Goal: Information Seeking & Learning: Learn about a topic

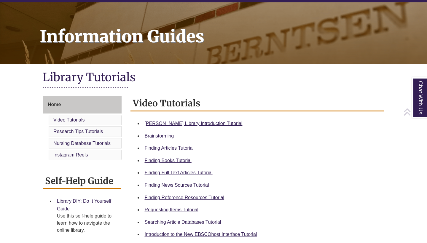
scroll to position [73, 0]
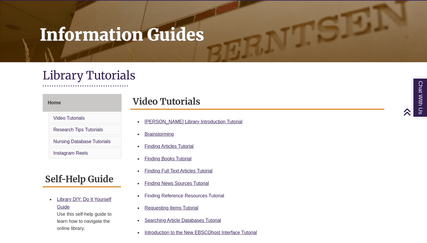
click at [178, 193] on link "Finding Reference Resources Tutorial" at bounding box center [185, 195] width 80 height 5
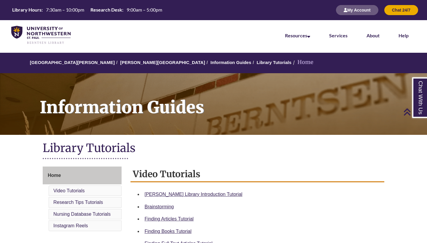
scroll to position [86, 0]
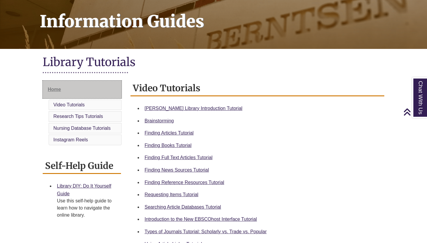
click at [90, 91] on link "Home" at bounding box center [82, 90] width 79 height 18
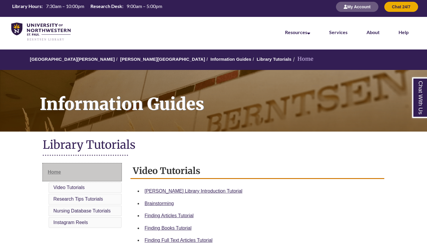
scroll to position [4, 0]
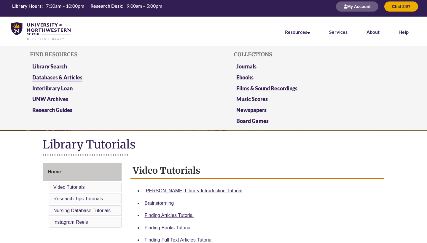
click at [77, 77] on link "Databases & Articles" at bounding box center [57, 77] width 50 height 7
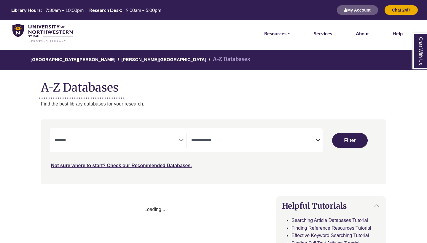
select select "Database Subject Filter"
select select "Database Types Filter"
select select "Database Subject Filter"
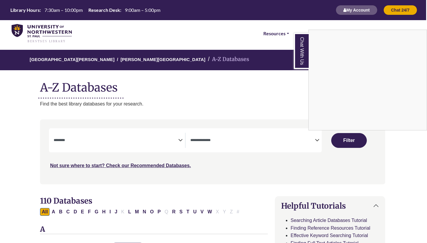
scroll to position [0, 1]
click at [318, 140] on div "Chat With Us" at bounding box center [213, 121] width 427 height 243
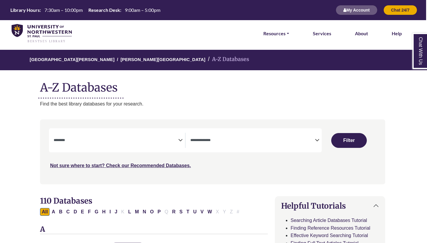
click at [315, 138] on icon "Search filters" at bounding box center [317, 139] width 4 height 9
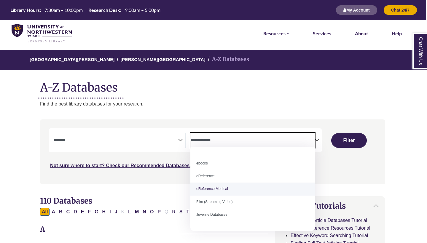
scroll to position [5, 0]
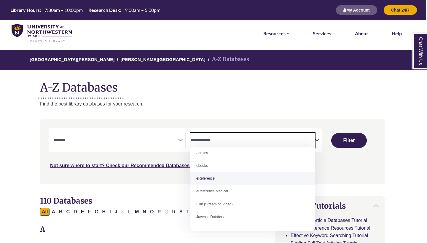
select select "*****"
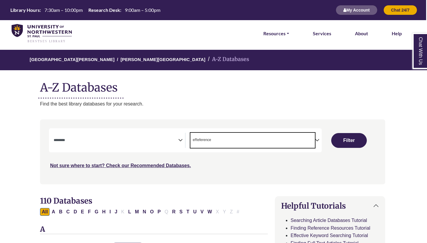
scroll to position [11, 0]
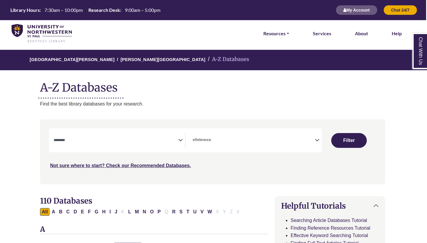
click at [179, 140] on icon "Search filters" at bounding box center [180, 139] width 4 height 9
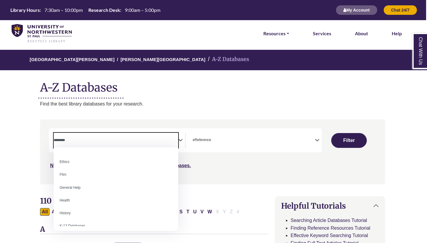
scroll to position [228, 0]
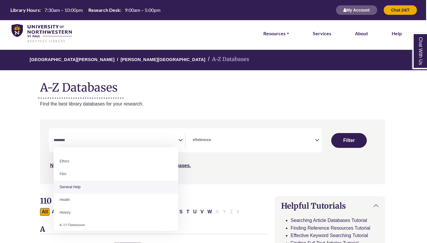
select select "*****"
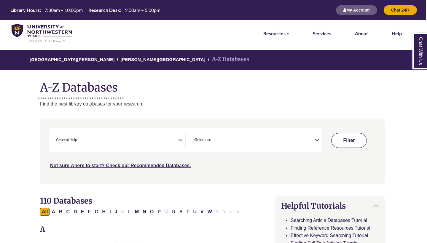
click at [352, 140] on button "Filter" at bounding box center [349, 140] width 36 height 15
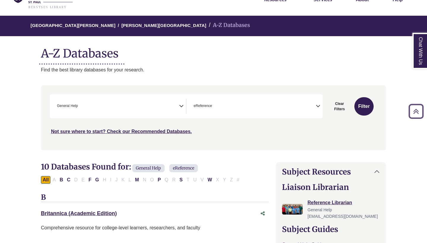
scroll to position [18, 0]
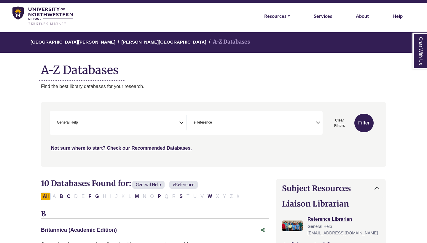
click at [338, 121] on button "Clear Filters" at bounding box center [339, 123] width 27 height 18
select select "Database Subject Filter"
select select "Database Types Filter"
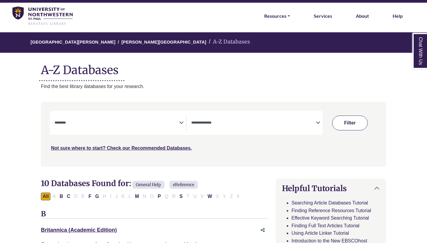
select select "Database Subject Filter"
select select "Database Types Filter"
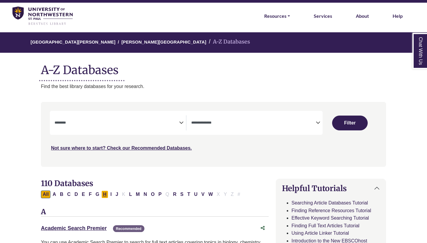
click at [106, 191] on button "H" at bounding box center [104, 195] width 7 height 8
select select "Database Subject Filter"
select select "Database Types Filter"
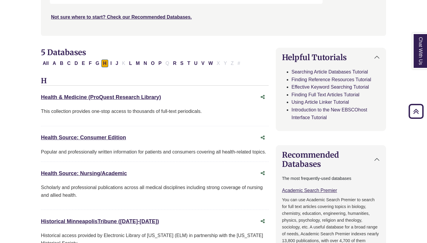
scroll to position [131, 0]
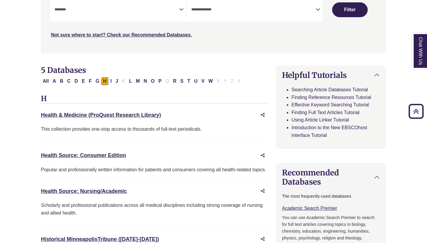
scroll to position [18, 0]
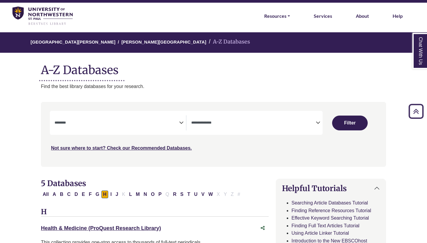
select select "Database Subject Filter"
select select "Database Types Filter"
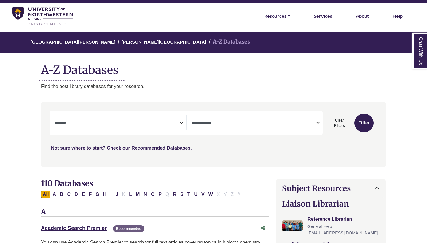
select select "*****"
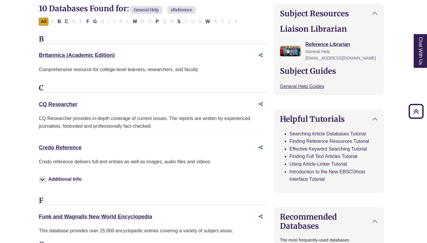
scroll to position [193, 4]
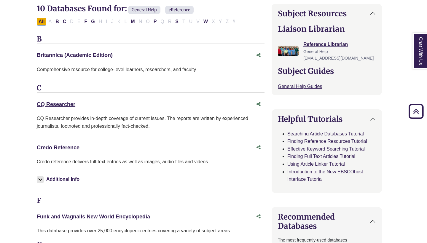
click at [66, 56] on link "Britannica (Academic Edition) This link opens in a new window" at bounding box center [75, 55] width 76 height 6
click at [69, 145] on link "Credo Reference This link opens in a new window" at bounding box center [58, 148] width 43 height 6
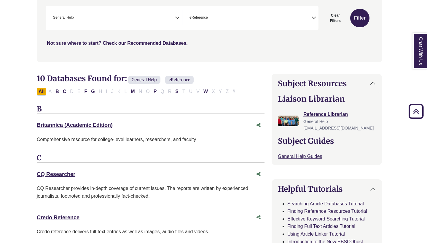
scroll to position [109, 4]
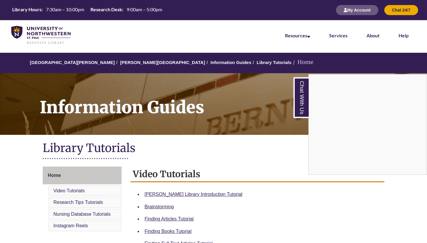
scroll to position [73, 0]
